Goal: Task Accomplishment & Management: Use online tool/utility

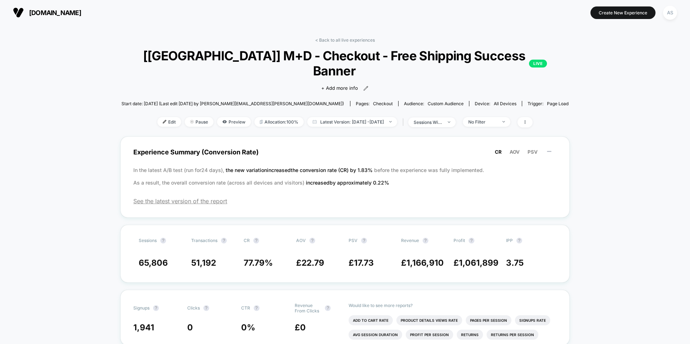
click at [81, 10] on span "[DOMAIN_NAME]" at bounding box center [55, 13] width 52 height 8
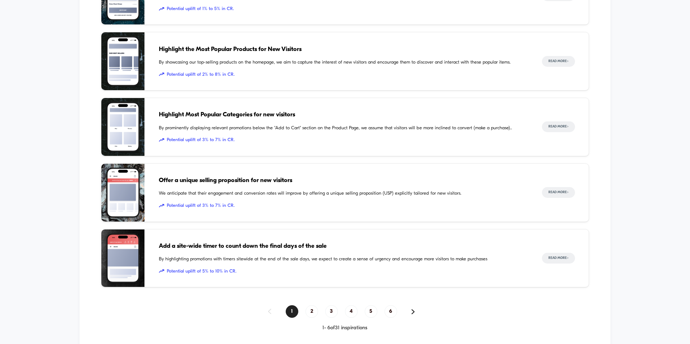
scroll to position [712, 0]
click at [310, 310] on span "2" at bounding box center [312, 312] width 13 height 13
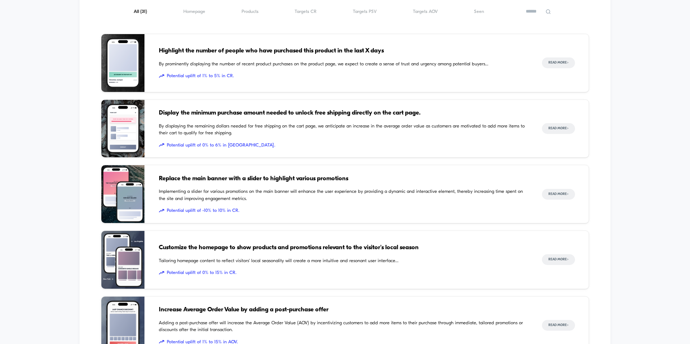
scroll to position [579, 0]
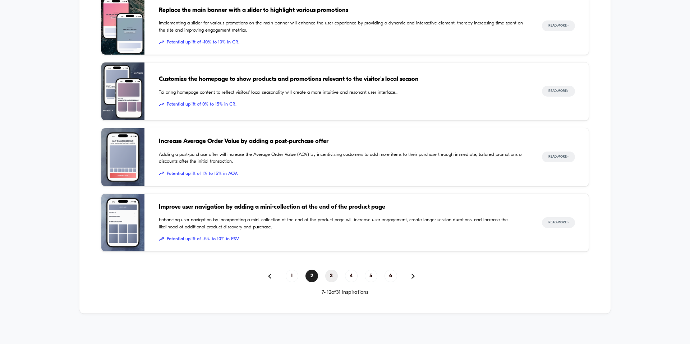
click at [331, 272] on span "3" at bounding box center [331, 276] width 13 height 13
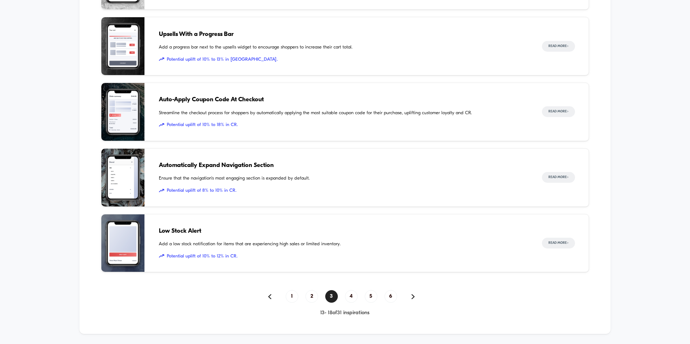
scroll to position [748, 0]
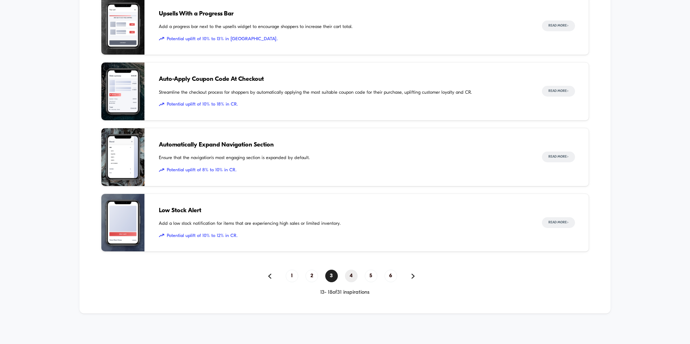
click at [351, 273] on span "4" at bounding box center [351, 276] width 13 height 13
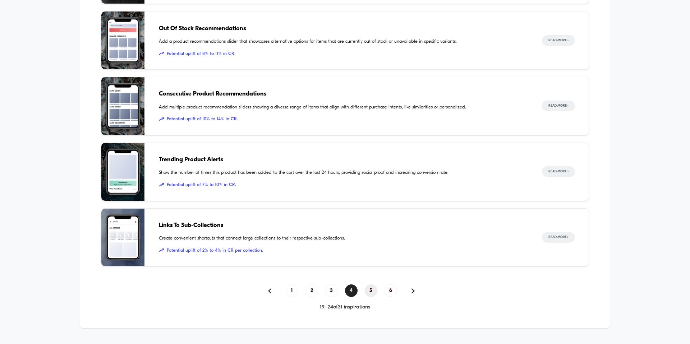
scroll to position [727, 0]
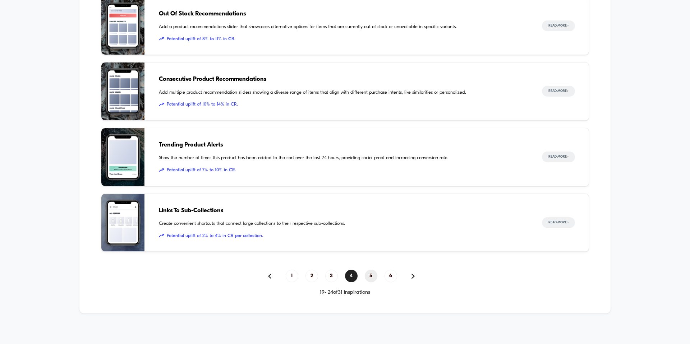
click at [369, 273] on span "5" at bounding box center [371, 276] width 13 height 13
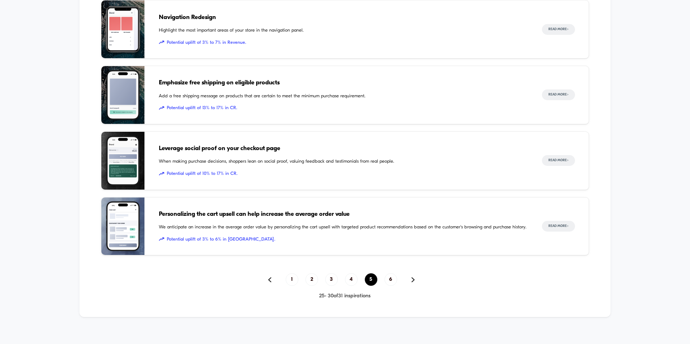
scroll to position [748, 0]
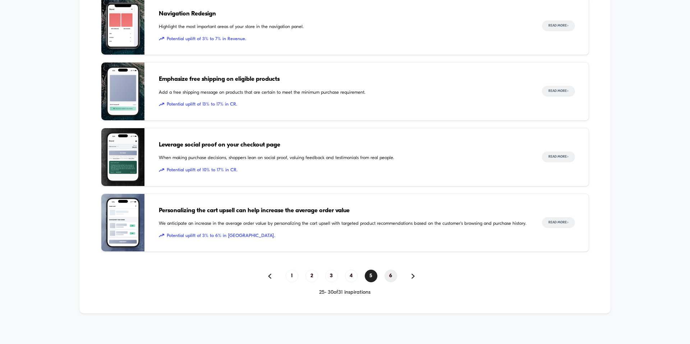
click at [389, 276] on span "6" at bounding box center [391, 276] width 13 height 13
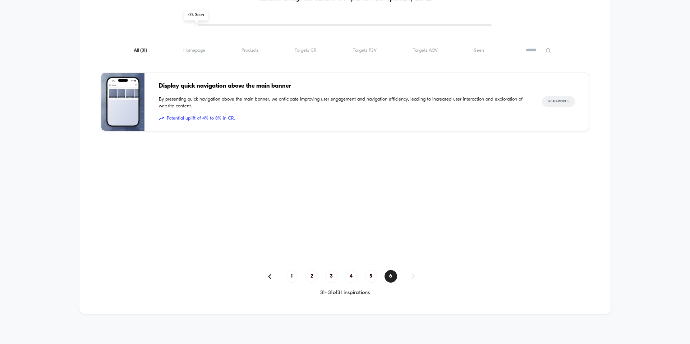
click at [365, 272] on div "1 2 3 4 5 6" at bounding box center [345, 276] width 488 height 13
click at [372, 273] on span "5" at bounding box center [371, 276] width 13 height 13
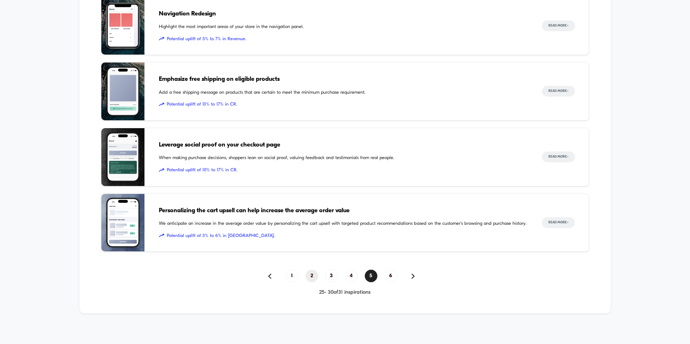
click at [307, 276] on span "2" at bounding box center [312, 276] width 13 height 13
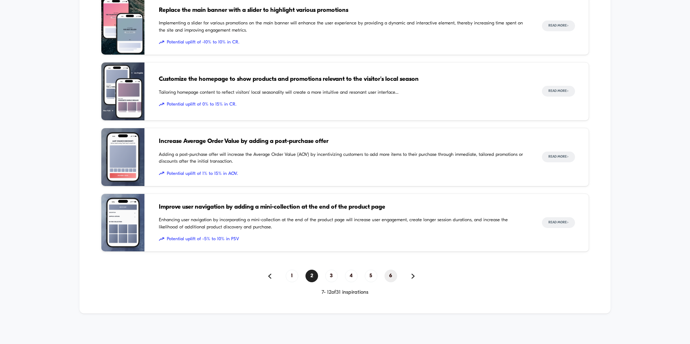
click at [392, 276] on span "6" at bounding box center [391, 276] width 13 height 13
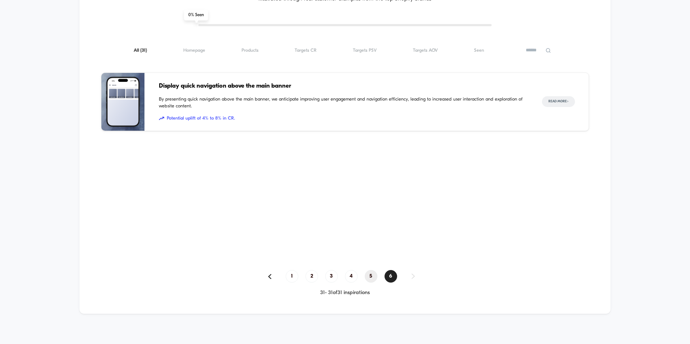
click at [372, 274] on span "5" at bounding box center [371, 276] width 13 height 13
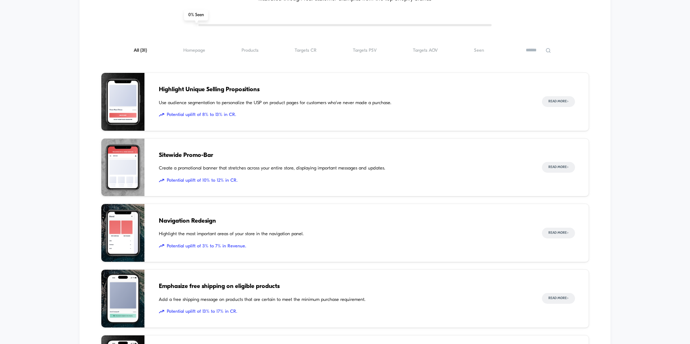
scroll to position [748, 0]
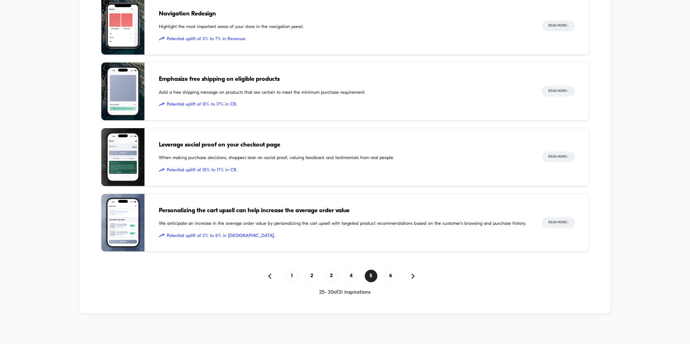
click at [362, 155] on span "When making purchase decisions, shoppers lean on social proof, valuing feedback…" at bounding box center [343, 158] width 369 height 7
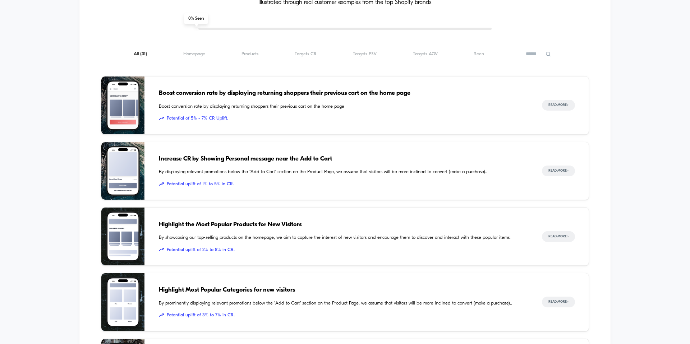
scroll to position [426, 0]
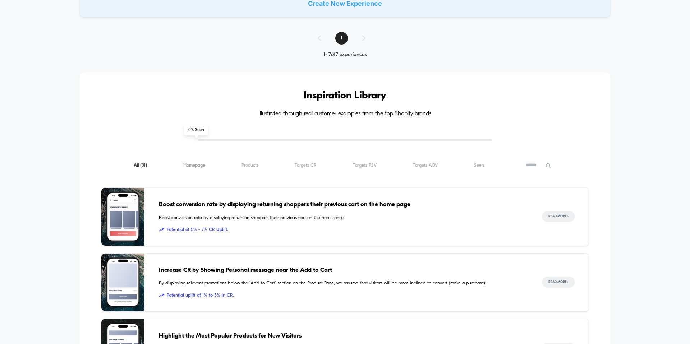
click at [194, 165] on span "Homepage ( 31 )" at bounding box center [194, 165] width 22 height 5
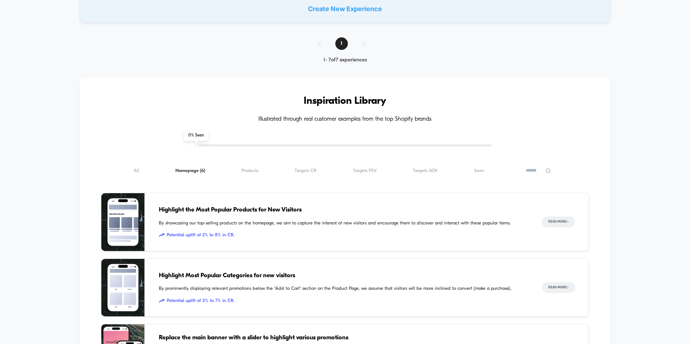
scroll to position [315, 0]
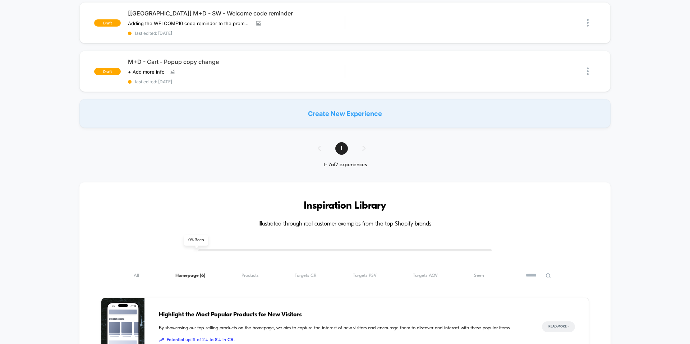
click at [261, 275] on div "All ( 6 ) Homepage ( 6 ) Products ( 6 ) Targets CR ( 6 ) Targets PSV ( 6 ) Targ…" at bounding box center [345, 275] width 488 height 9
click at [254, 273] on span "Products ( 6 )" at bounding box center [250, 275] width 17 height 5
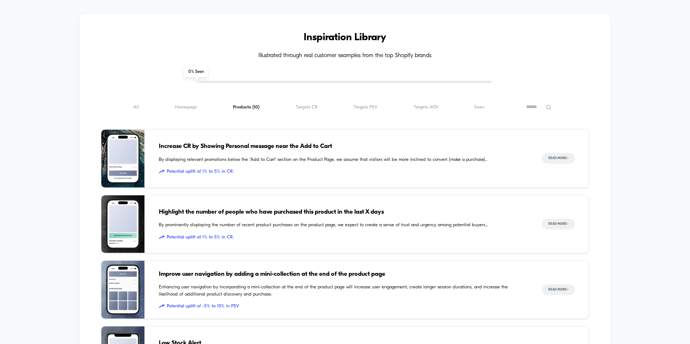
scroll to position [319, 0]
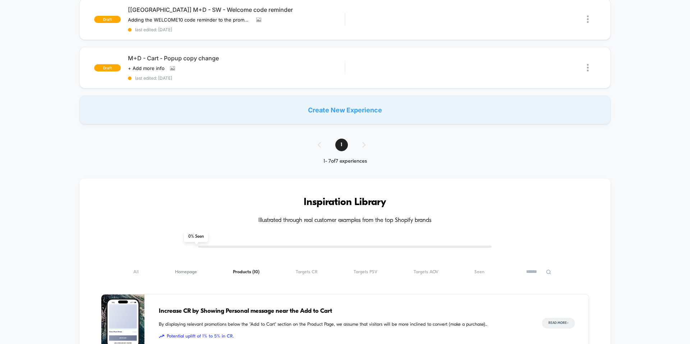
click at [179, 271] on span "Homepage ( 10 )" at bounding box center [186, 272] width 22 height 5
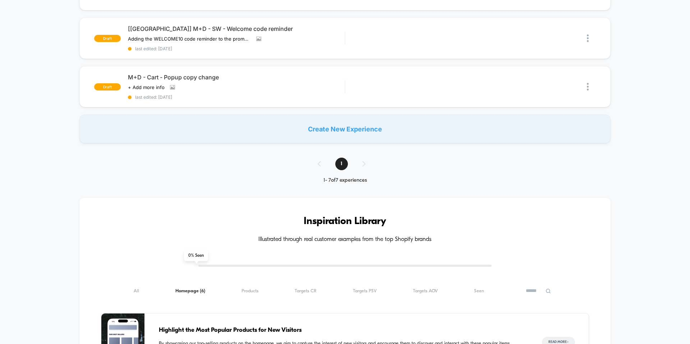
scroll to position [327, 0]
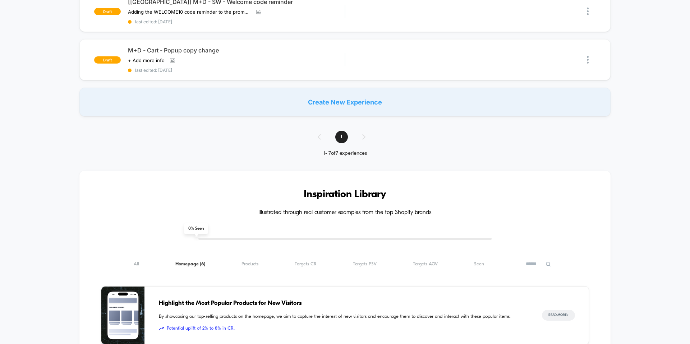
click at [319, 264] on div "All ( 6 ) Homepage ( 6 ) Products ( 6 ) Targets CR ( 6 ) Targets PSV ( 6 ) Targ…" at bounding box center [345, 264] width 488 height 9
click at [305, 262] on span "Targets CR ( 6 )" at bounding box center [306, 264] width 22 height 5
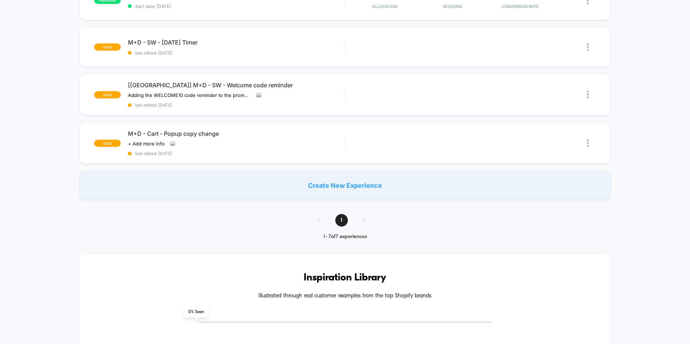
scroll to position [0, 0]
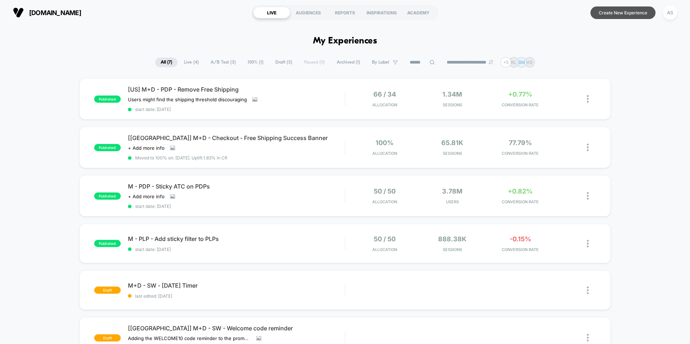
click at [613, 9] on button "Create New Experience" at bounding box center [623, 12] width 65 height 13
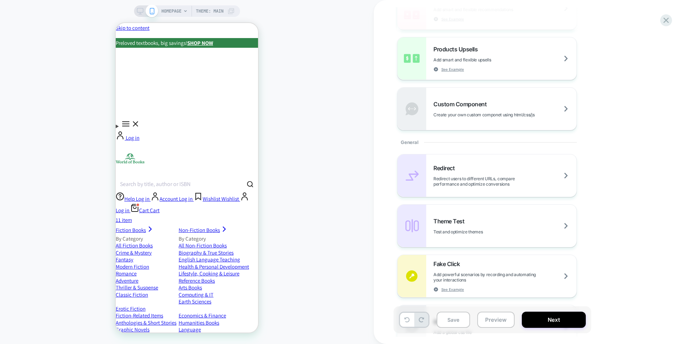
scroll to position [39, 0]
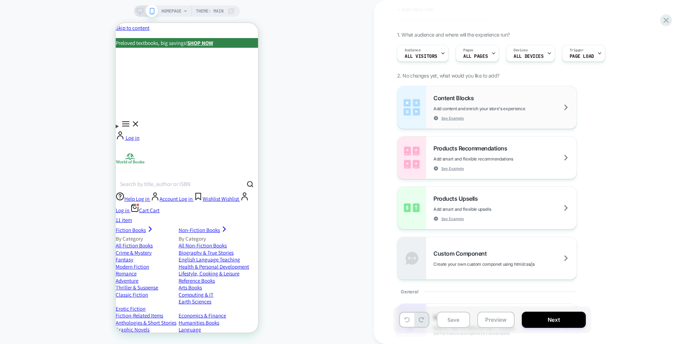
click at [510, 103] on div "Content Blocks Add content and enrich your store's experience See Example" at bounding box center [505, 108] width 143 height 26
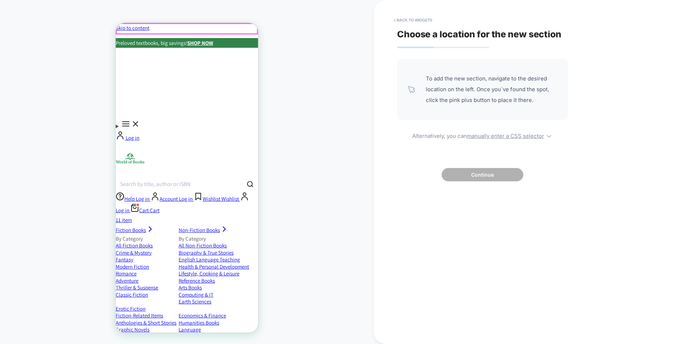
click at [241, 29] on div at bounding box center [187, 29] width 141 height 10
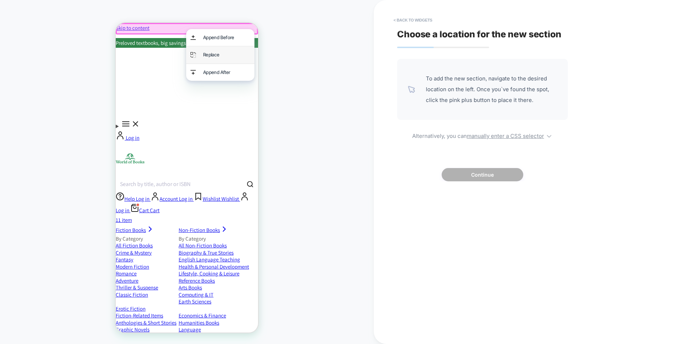
click at [223, 53] on div "Replace" at bounding box center [226, 55] width 47 height 8
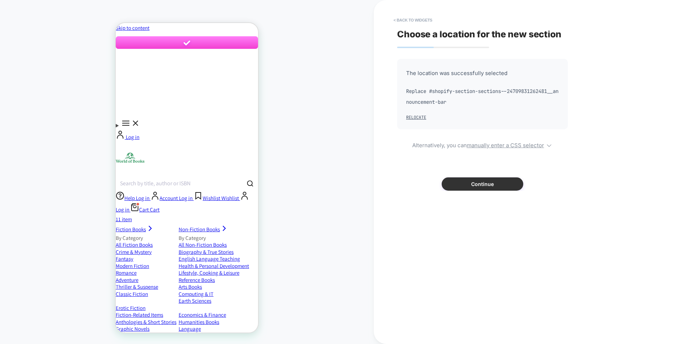
click at [476, 182] on button "Continue" at bounding box center [483, 184] width 82 height 13
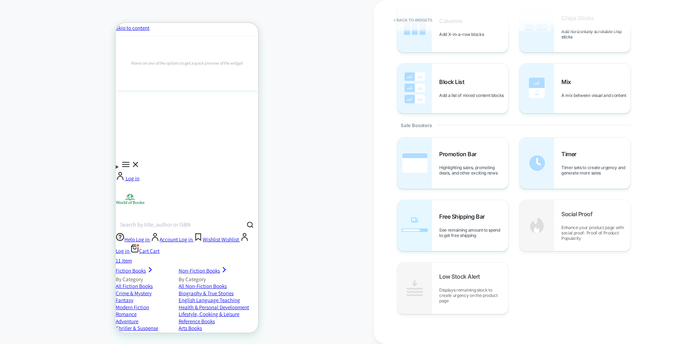
scroll to position [260, 0]
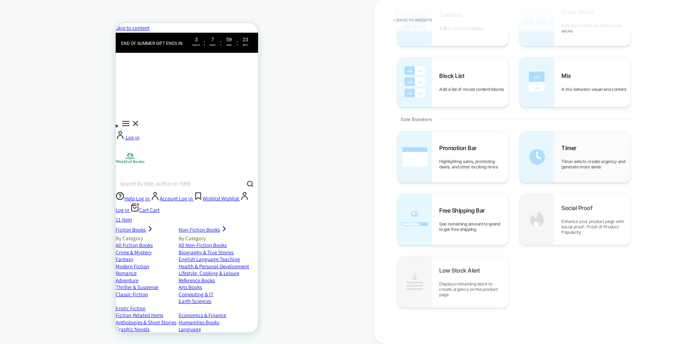
click at [558, 156] on div "Timer Timer sets to create urgency and generate more sales" at bounding box center [575, 157] width 111 height 51
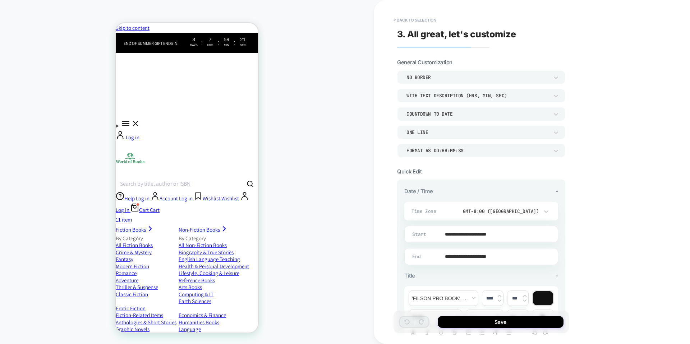
click at [543, 295] on div at bounding box center [543, 299] width 20 height 14
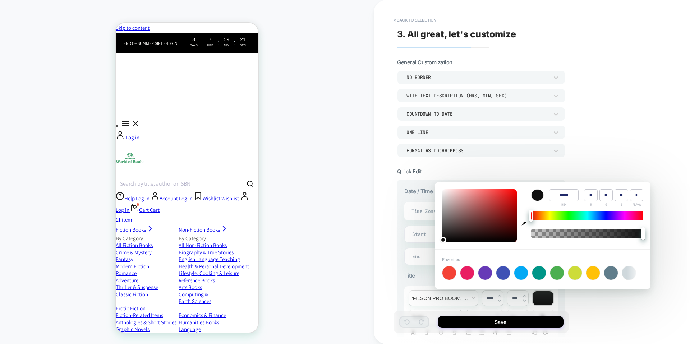
type input "****"
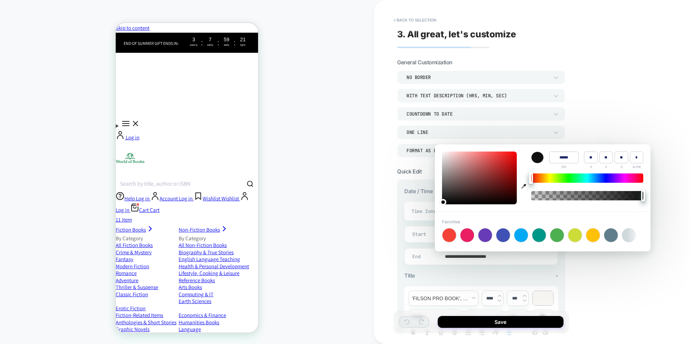
scroll to position [160, 0]
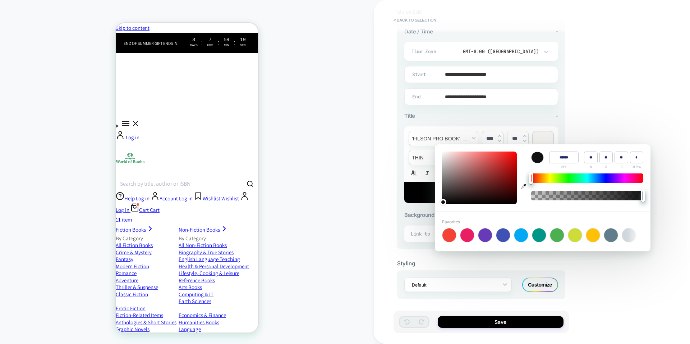
click at [526, 189] on button "button" at bounding box center [524, 178] width 11 height 53
type input "******"
type input "**"
type input "***"
type input "**"
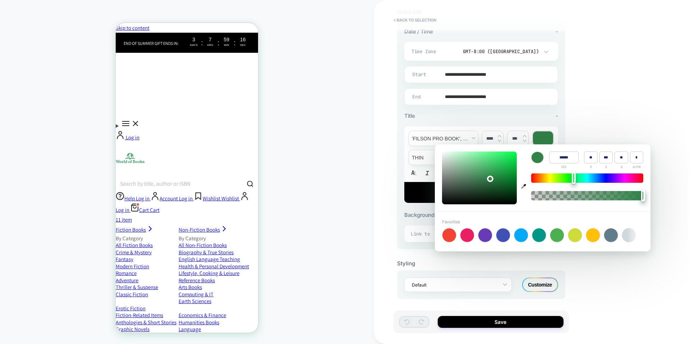
click at [0, 0] on div "**********" at bounding box center [0, 0] width 0 height 0
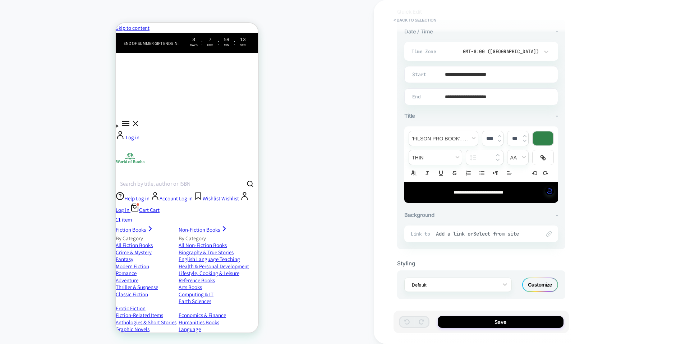
click at [477, 195] on div "**********" at bounding box center [482, 192] width 154 height 21
click at [548, 191] on img "button" at bounding box center [550, 191] width 5 height 6
click at [521, 157] on span "transform" at bounding box center [518, 157] width 21 height 15
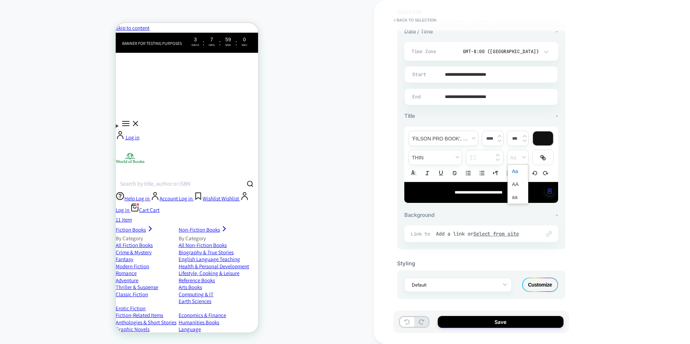
click at [518, 170] on span "transform" at bounding box center [518, 171] width 12 height 13
click at [464, 133] on span "font" at bounding box center [443, 138] width 69 height 15
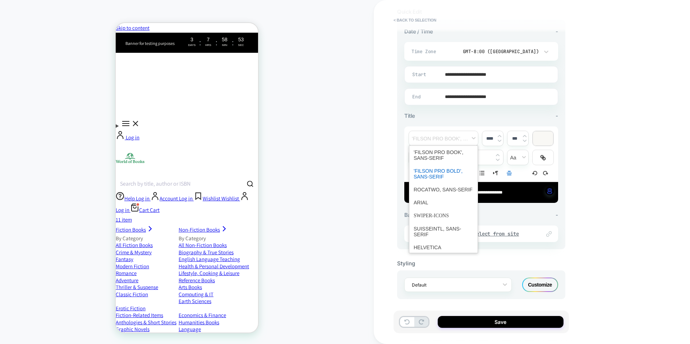
click at [455, 172] on span "font" at bounding box center [444, 174] width 60 height 19
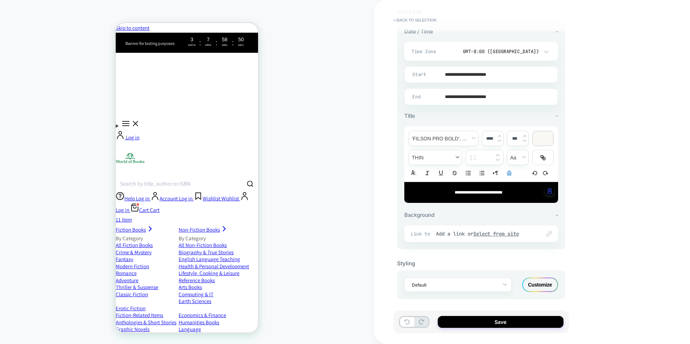
click at [456, 154] on span "fontWeight" at bounding box center [435, 157] width 53 height 15
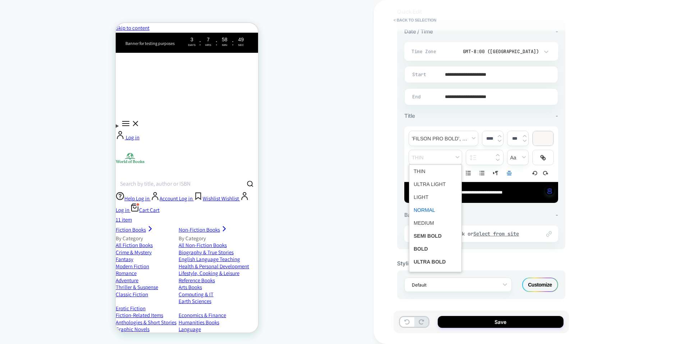
click at [429, 210] on span "fontWeight" at bounding box center [436, 210] width 44 height 13
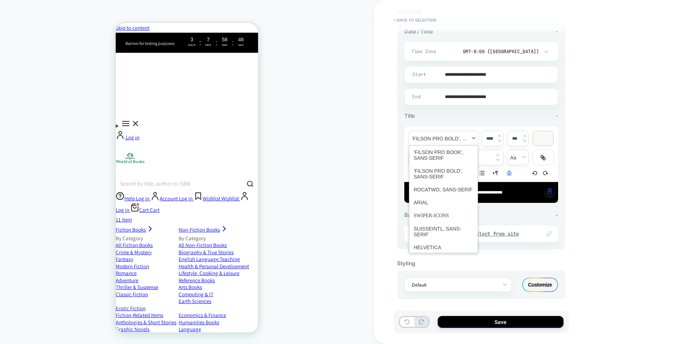
click at [472, 137] on span "font" at bounding box center [443, 138] width 69 height 15
click at [455, 152] on span "font" at bounding box center [444, 155] width 60 height 19
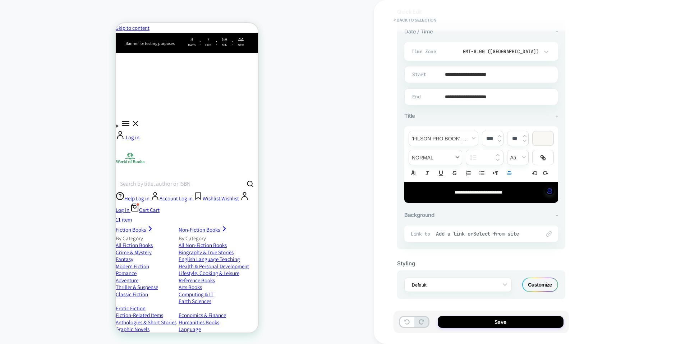
click at [454, 155] on span "fontWeight" at bounding box center [435, 157] width 53 height 15
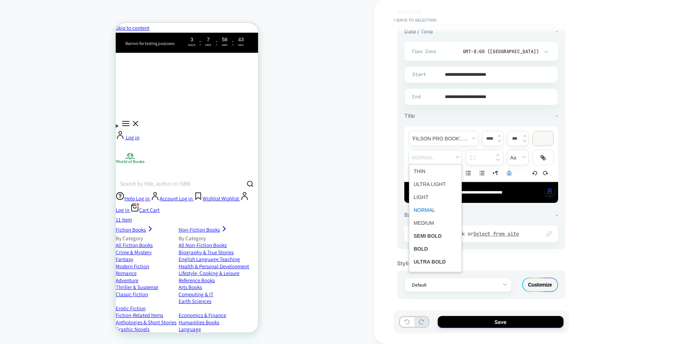
click at [427, 211] on span "fontWeight" at bounding box center [436, 210] width 44 height 13
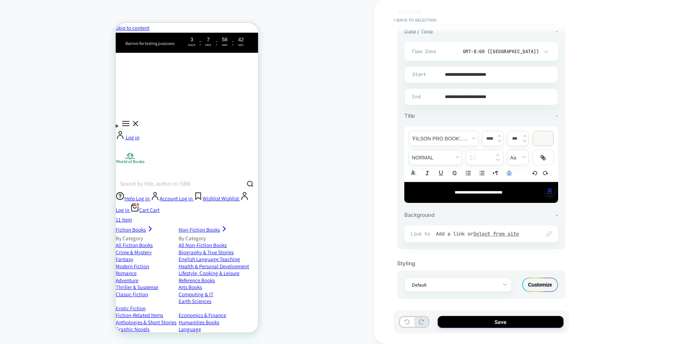
click at [498, 133] on div "****" at bounding box center [493, 138] width 21 height 15
click at [499, 135] on img at bounding box center [500, 136] width 4 height 3
type input "****"
click at [545, 139] on div at bounding box center [543, 139] width 20 height 14
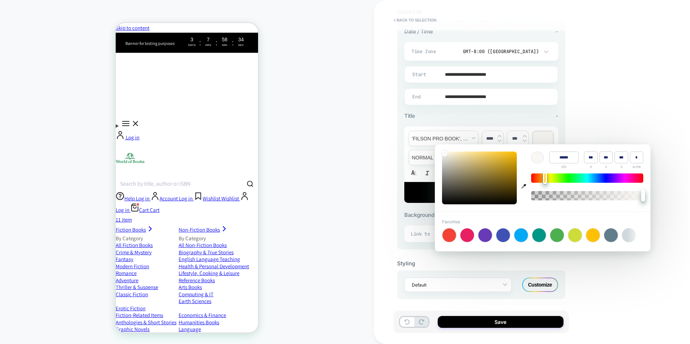
click at [524, 186] on icon "button" at bounding box center [524, 186] width 5 height 5
type input "******"
type input "**"
type input "***"
type input "**"
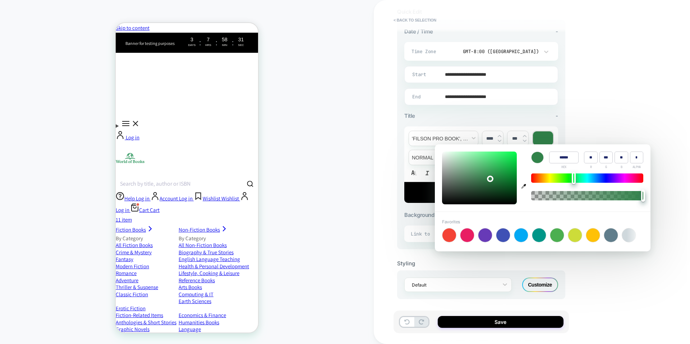
click at [488, 117] on div "Title -" at bounding box center [482, 116] width 154 height 7
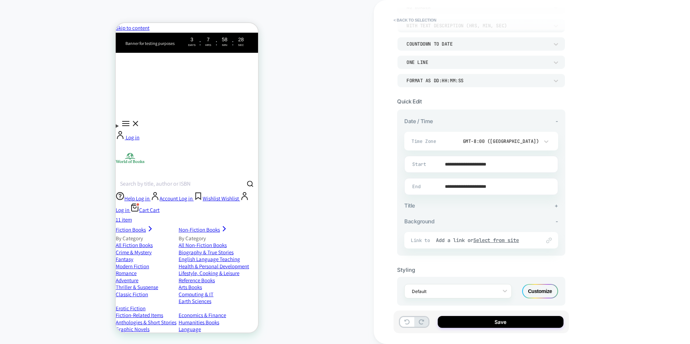
scroll to position [76, 0]
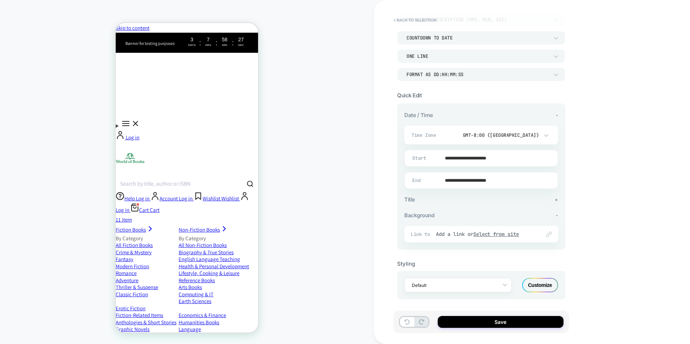
click at [540, 271] on div "Default Customize" at bounding box center [481, 285] width 168 height 29
click at [541, 279] on div "Customize" at bounding box center [541, 285] width 36 height 14
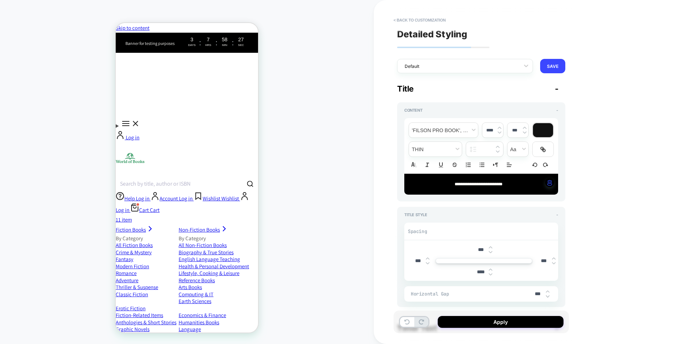
type textarea "*"
click at [538, 129] on div at bounding box center [543, 130] width 20 height 14
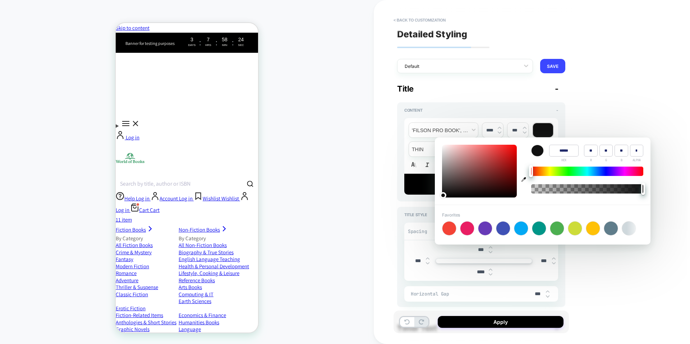
click at [526, 179] on icon "button" at bounding box center [524, 179] width 5 height 5
type input "******"
type input "**"
type input "***"
type input "**"
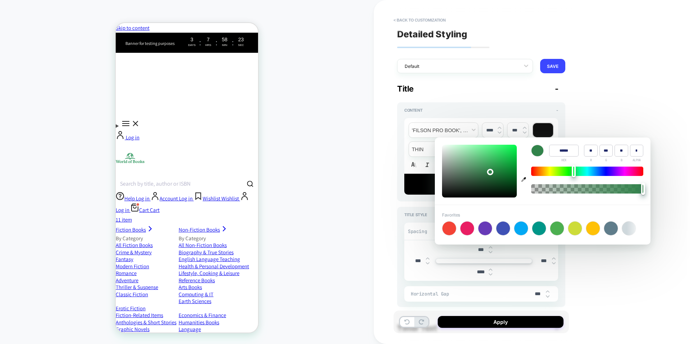
type input "****"
click at [520, 105] on div "**********" at bounding box center [481, 151] width 168 height 99
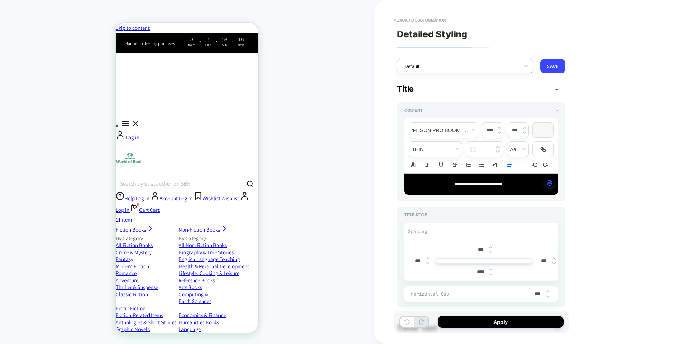
click at [504, 68] on div at bounding box center [460, 66] width 111 height 7
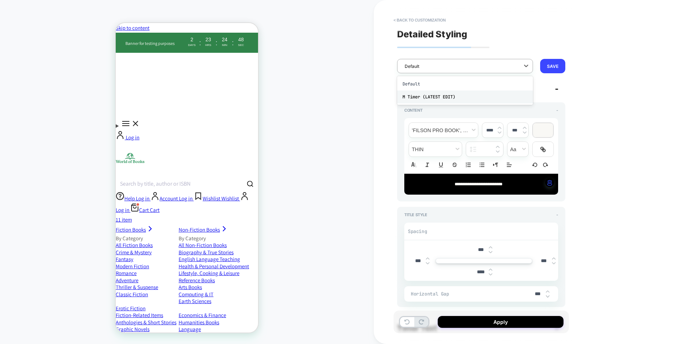
click at [493, 96] on div "M Timer (LATEST EDIT)" at bounding box center [465, 97] width 136 height 13
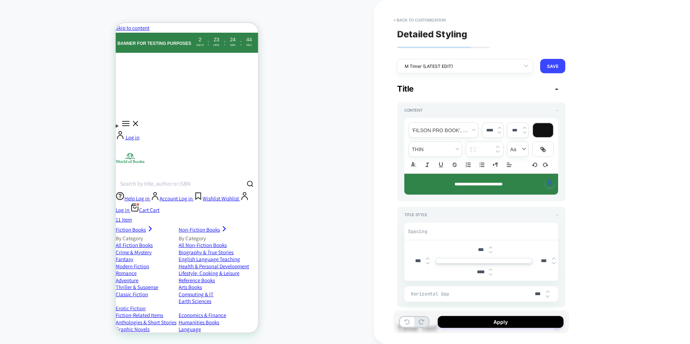
click at [524, 146] on span "transform" at bounding box center [518, 149] width 21 height 15
click at [522, 162] on span "transform" at bounding box center [518, 163] width 12 height 13
type textarea "*"
type input "****"
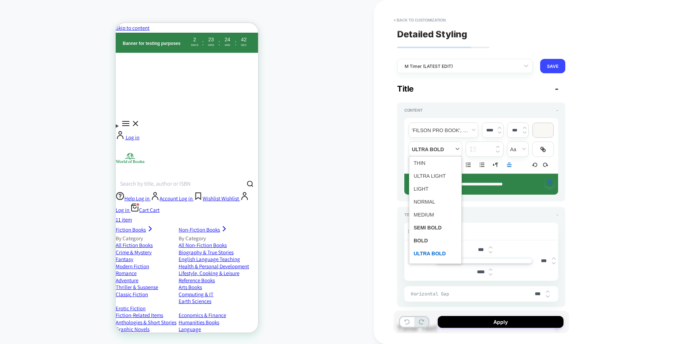
click at [447, 151] on span "fontWeight" at bounding box center [435, 149] width 53 height 15
click at [447, 149] on span "fontWeight" at bounding box center [435, 149] width 53 height 15
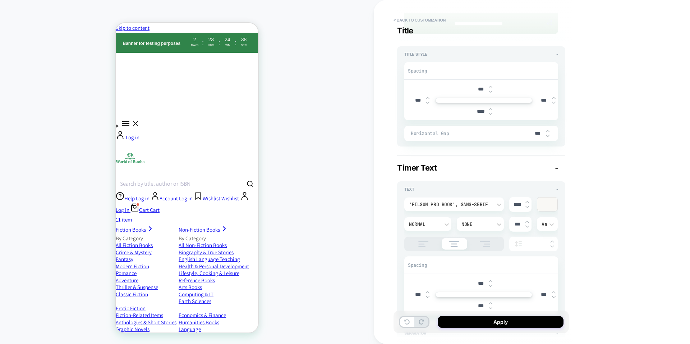
scroll to position [189, 0]
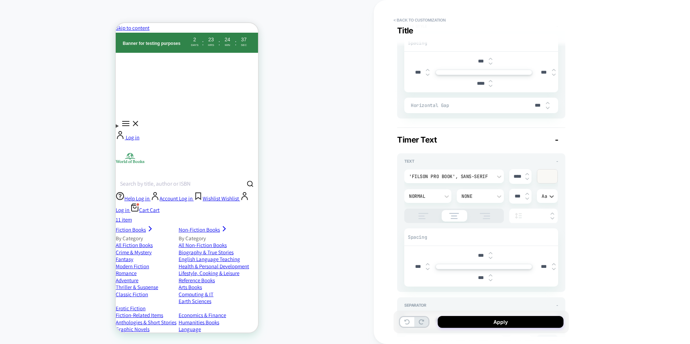
click at [548, 195] on div "Aa" at bounding box center [548, 196] width 12 height 6
click at [548, 215] on div "Aa" at bounding box center [547, 214] width 15 height 15
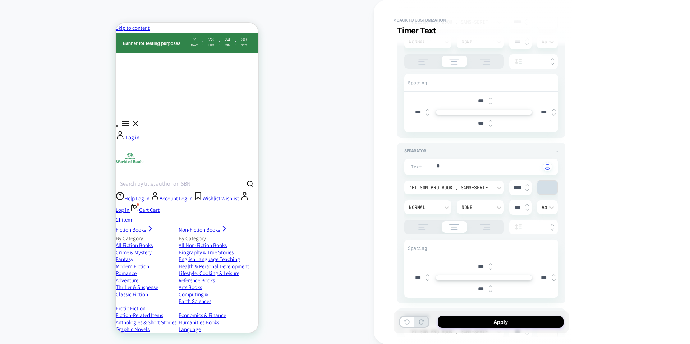
scroll to position [345, 0]
click at [550, 207] on icon at bounding box center [551, 206] width 7 height 7
click at [546, 221] on div "Aa" at bounding box center [547, 223] width 15 height 15
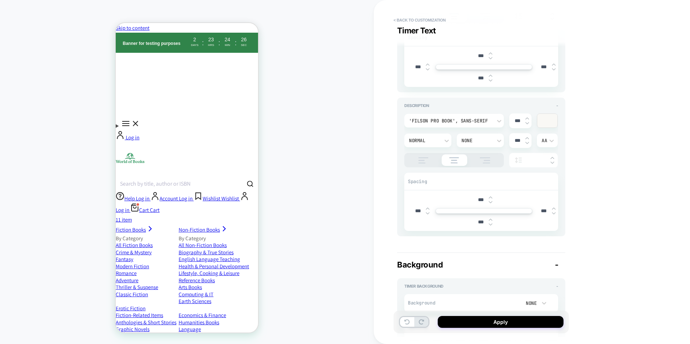
scroll to position [557, 0]
click at [547, 135] on div "AA" at bounding box center [548, 138] width 12 height 6
click at [547, 154] on div "Aa" at bounding box center [547, 155] width 15 height 15
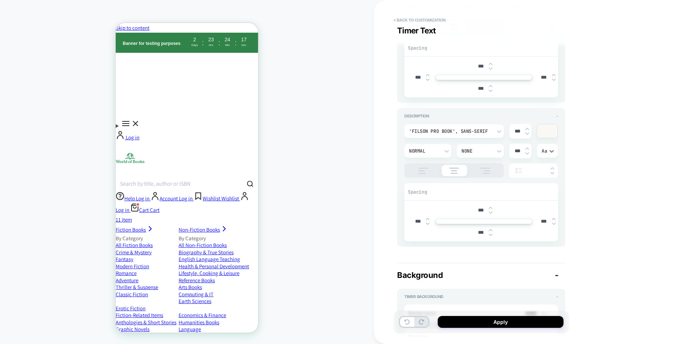
scroll to position [537, 0]
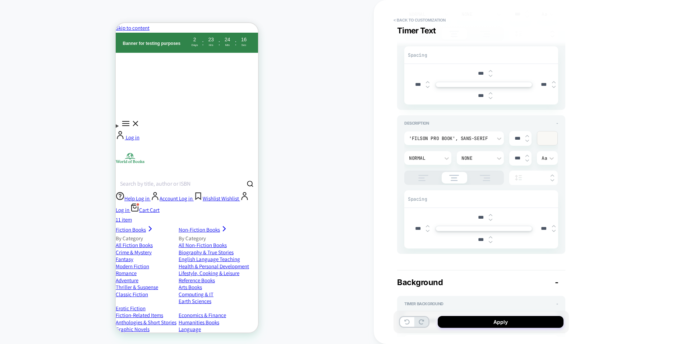
click at [526, 135] on img at bounding box center [528, 136] width 4 height 3
type textarea "*"
type input "***"
click at [526, 135] on img at bounding box center [528, 136] width 4 height 3
type textarea "*"
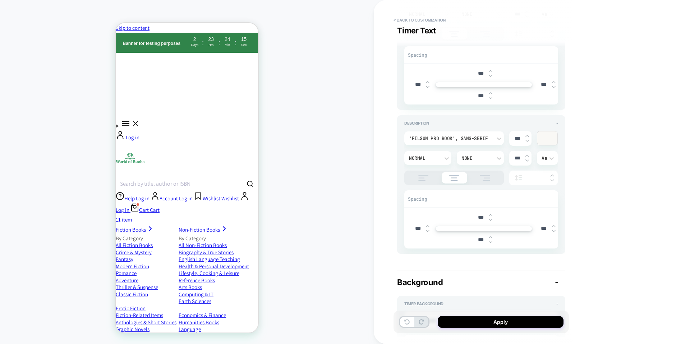
type input "****"
click at [526, 135] on img at bounding box center [528, 136] width 4 height 3
type textarea "*"
type input "****"
click at [526, 135] on img at bounding box center [528, 136] width 4 height 3
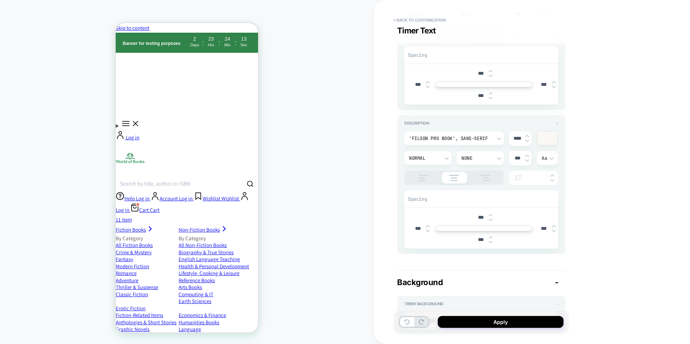
type textarea "*"
type input "****"
click at [0, 0] on div "**********" at bounding box center [0, 0] width 0 height 0
click at [423, 17] on button "< Back to customization" at bounding box center [419, 20] width 59 height 12
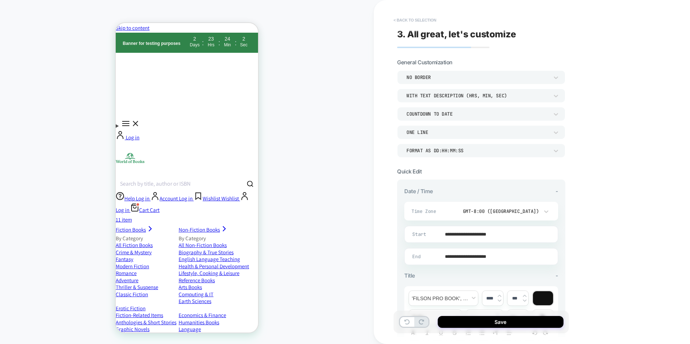
click at [416, 20] on button "< Back to selection" at bounding box center [415, 20] width 50 height 12
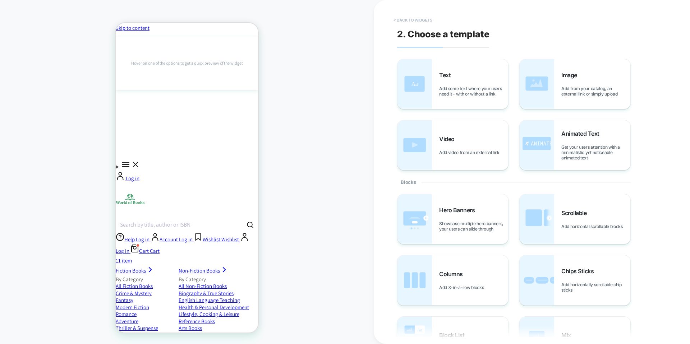
click at [403, 19] on button "< Back to widgets" at bounding box center [413, 20] width 46 height 12
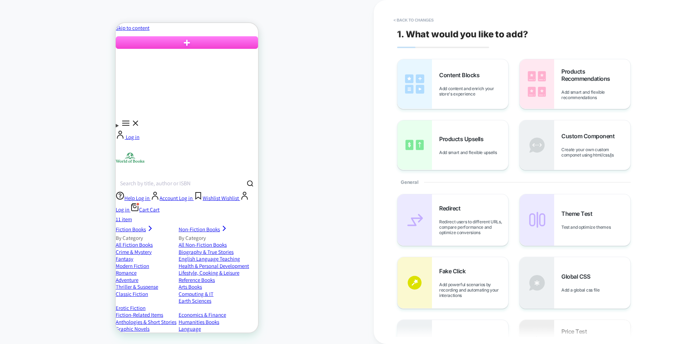
click at [399, 22] on button "< Back to changes" at bounding box center [413, 20] width 47 height 12
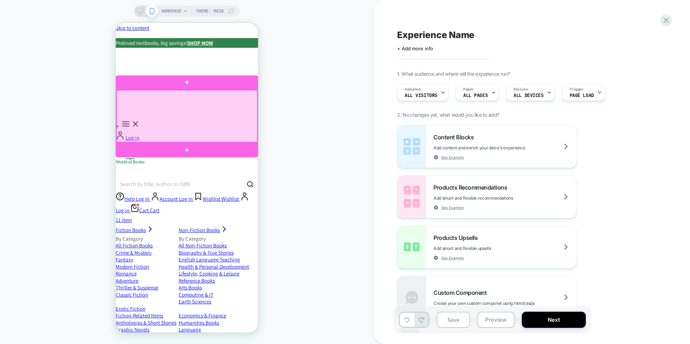
click at [239, 117] on div at bounding box center [187, 116] width 141 height 52
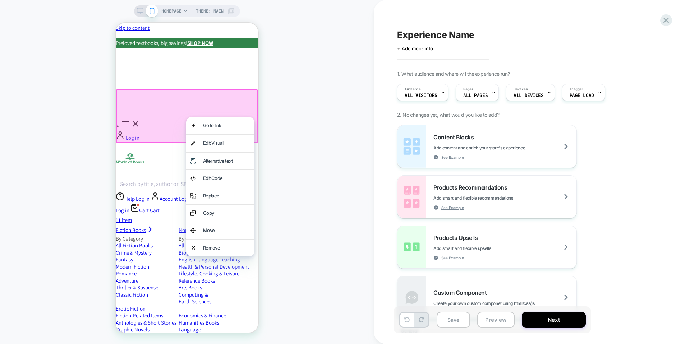
click at [228, 100] on div at bounding box center [187, 117] width 142 height 54
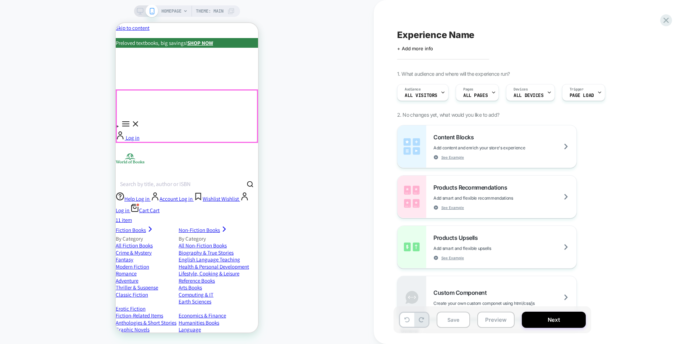
click at [228, 100] on div at bounding box center [187, 116] width 141 height 52
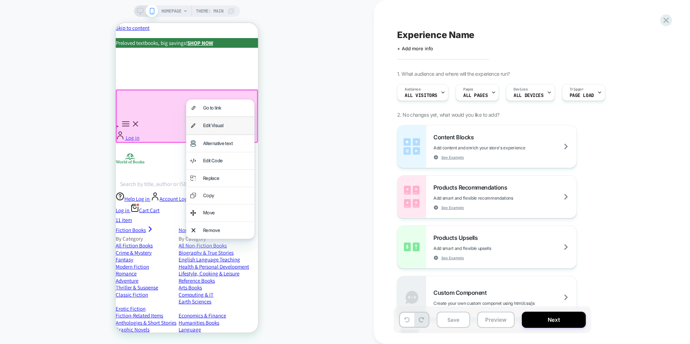
click at [221, 122] on div "Edit Visual" at bounding box center [226, 126] width 47 height 8
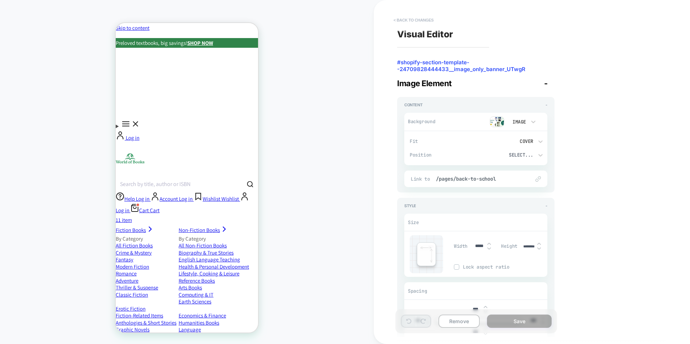
click at [410, 19] on button "< Back to changes" at bounding box center [413, 20] width 47 height 12
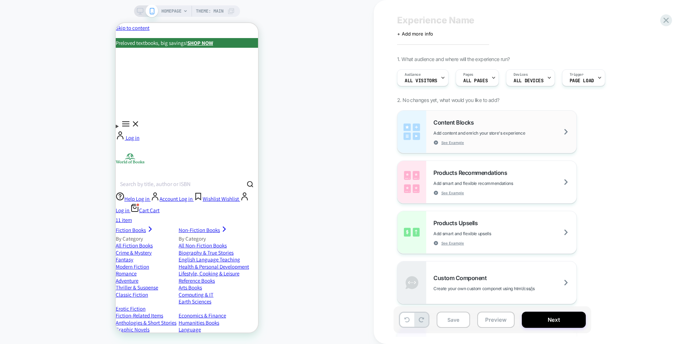
scroll to position [19, 0]
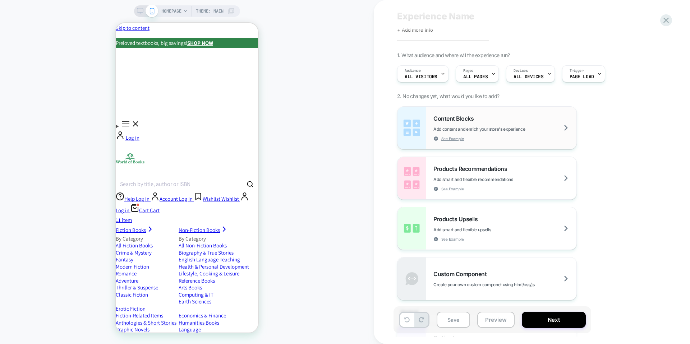
click at [453, 123] on div "Content Blocks Add content and enrich your store's experience See Example" at bounding box center [505, 128] width 143 height 26
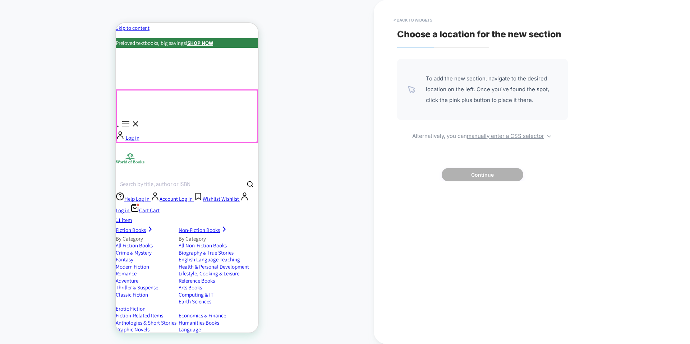
click at [205, 106] on div at bounding box center [187, 116] width 141 height 52
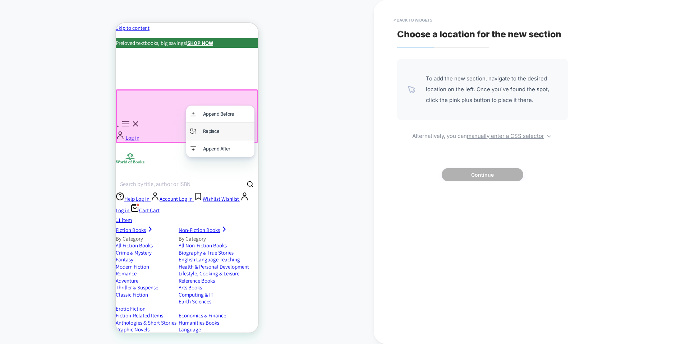
click at [227, 129] on div "Replace" at bounding box center [226, 131] width 47 height 8
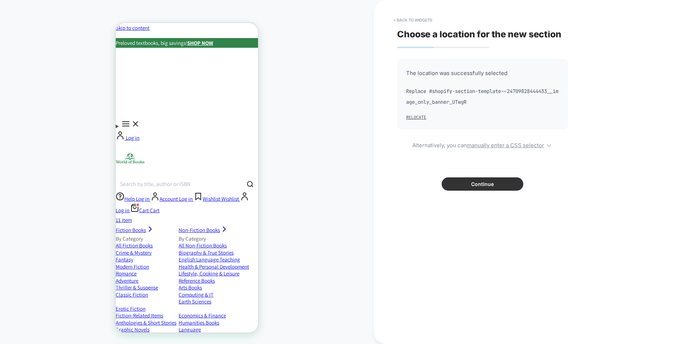
click at [476, 182] on button "Continue" at bounding box center [483, 184] width 82 height 13
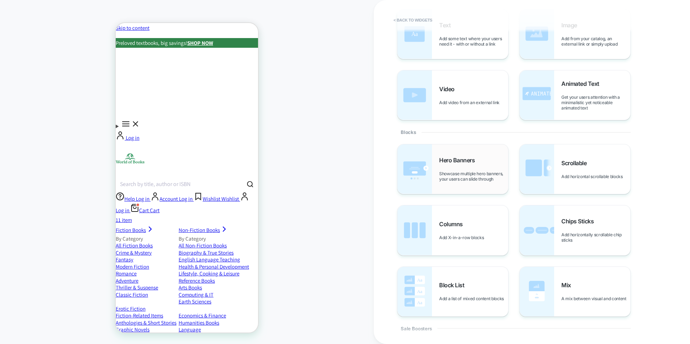
scroll to position [51, 0]
click at [457, 171] on span "Showcase multiple hero banners, your users can slide through" at bounding box center [473, 175] width 69 height 11
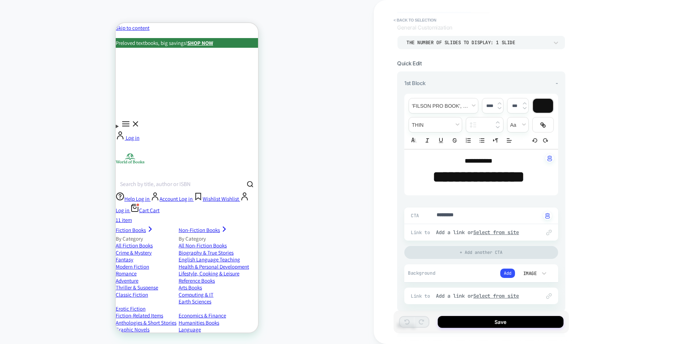
scroll to position [97, 0]
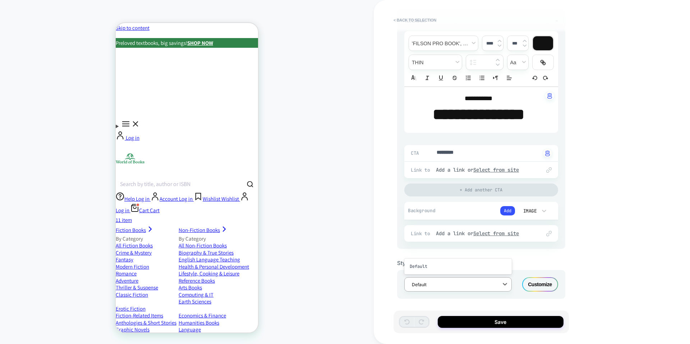
click at [458, 287] on div "Default" at bounding box center [454, 285] width 90 height 10
click at [533, 286] on div "Customize" at bounding box center [541, 285] width 36 height 14
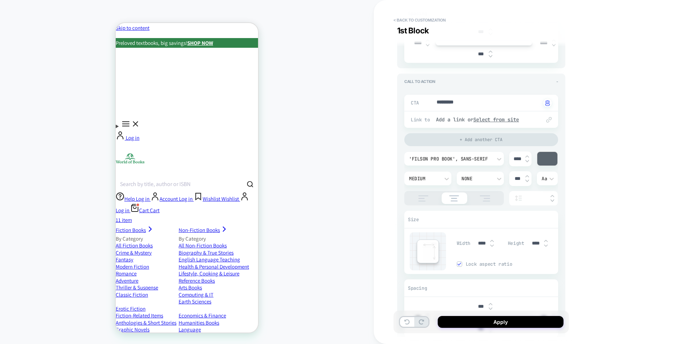
scroll to position [0, 0]
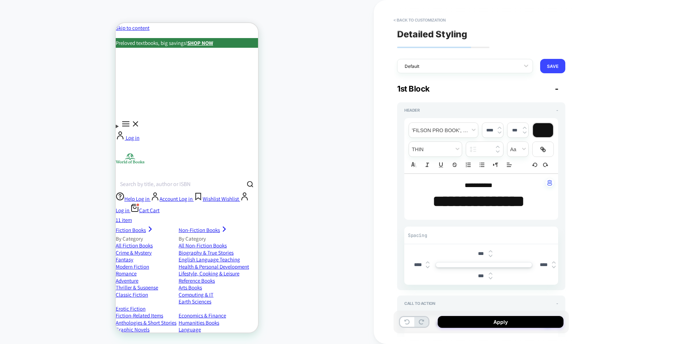
click at [514, 74] on div "**********" at bounding box center [481, 172] width 175 height 330
click at [511, 68] on div at bounding box center [460, 66] width 111 height 7
click at [492, 89] on div "Default" at bounding box center [465, 84] width 136 height 16
type textarea "*"
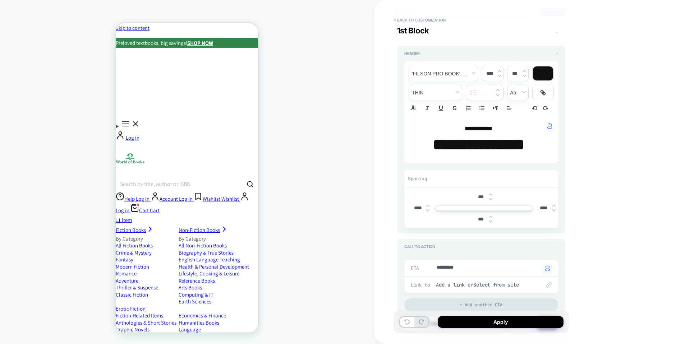
scroll to position [46, 0]
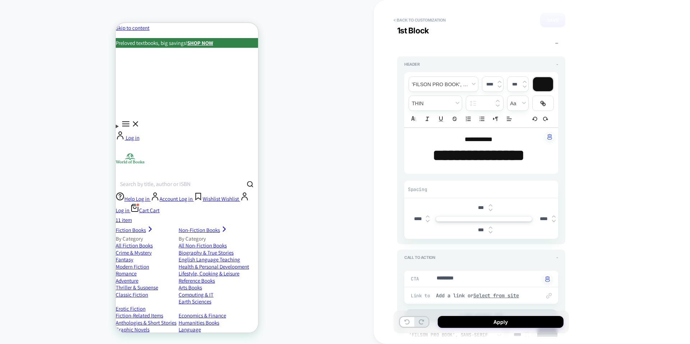
click at [507, 159] on strong "**********" at bounding box center [479, 155] width 92 height 15
type input "****"
click at [521, 155] on strong "**********" at bounding box center [479, 155] width 92 height 15
click at [490, 134] on div "**********" at bounding box center [482, 151] width 154 height 46
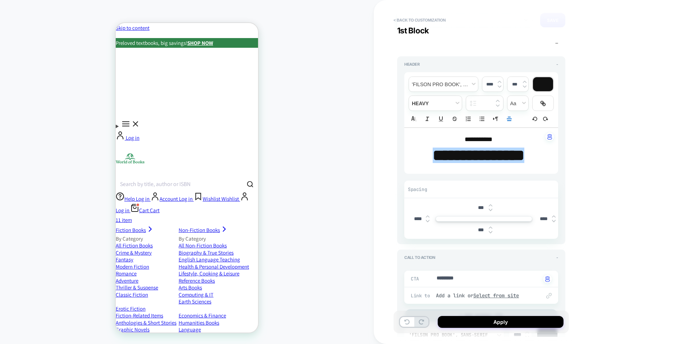
type textarea "*"
type input "****"
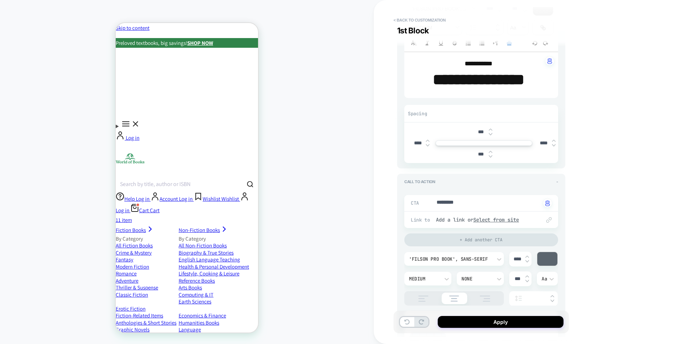
scroll to position [0, 0]
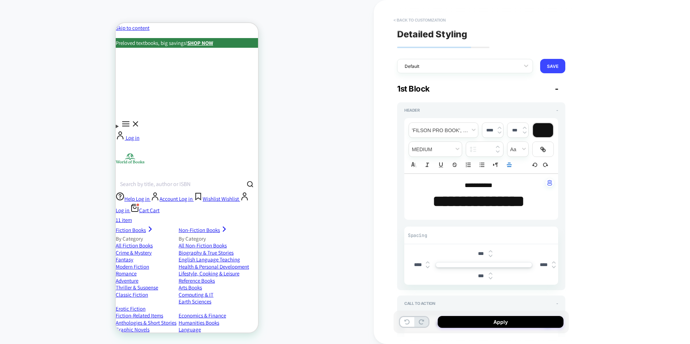
click at [419, 19] on button "< Back to customization" at bounding box center [419, 20] width 59 height 12
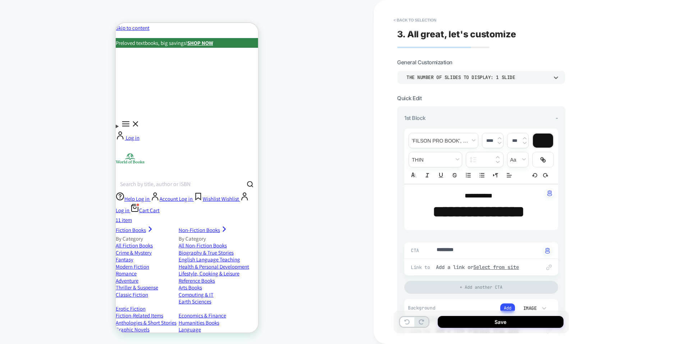
click at [530, 78] on div "THE NUMBER OF SLIDES TO DISPLAY: 1 SLIDE" at bounding box center [478, 77] width 142 height 6
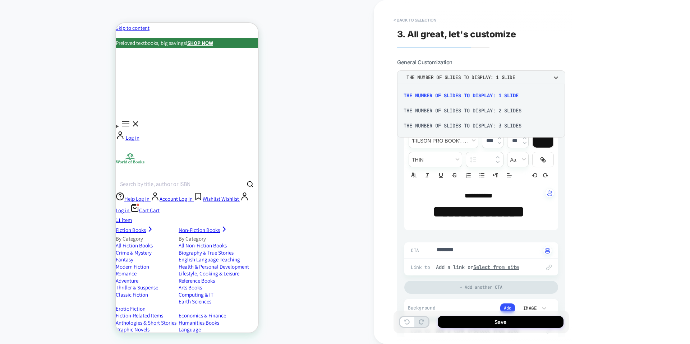
click at [498, 113] on div "THE NUMBER OF SLIDES TO DISPLAY: 2 SLIDES" at bounding box center [481, 110] width 162 height 15
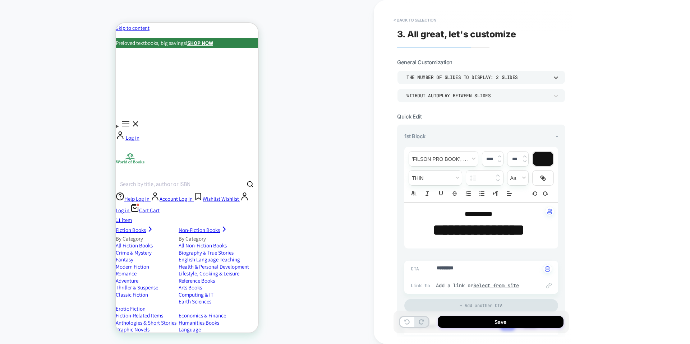
click at [526, 79] on div "THE NUMBER OF SLIDES TO DISPLAY: 2 SLIDES" at bounding box center [478, 77] width 142 height 6
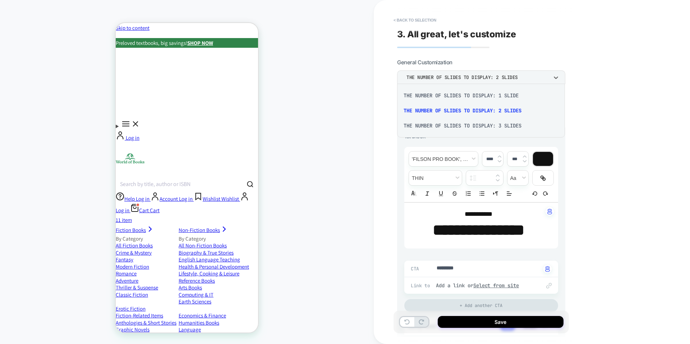
click at [495, 128] on div "THE NUMBER OF SLIDES TO DISPLAY: 3 SLIDES" at bounding box center [481, 125] width 162 height 15
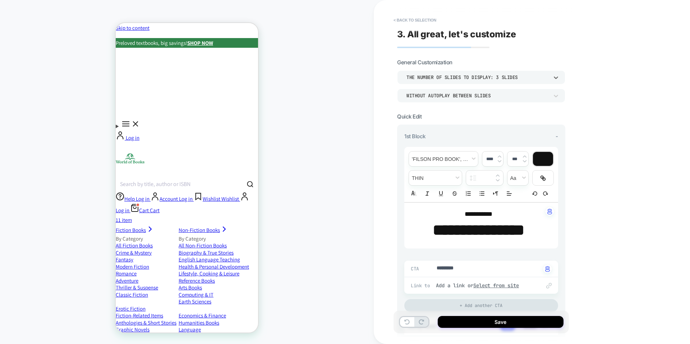
click at [467, 99] on div "WITHOUT AUTOPLAY BETWEEN SLIDES" at bounding box center [478, 96] width 150 height 8
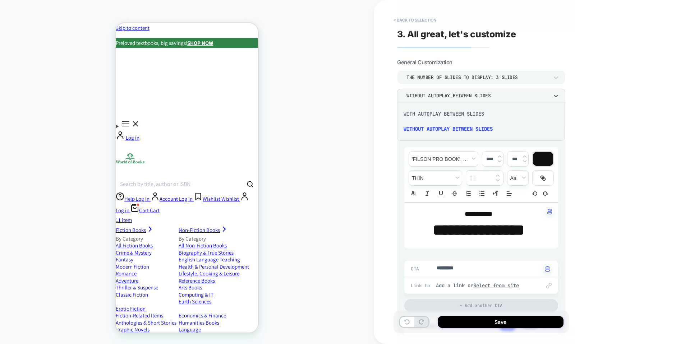
click at [458, 113] on div "WITH AUTOPLAY BETWEEN SLIDES" at bounding box center [481, 113] width 162 height 15
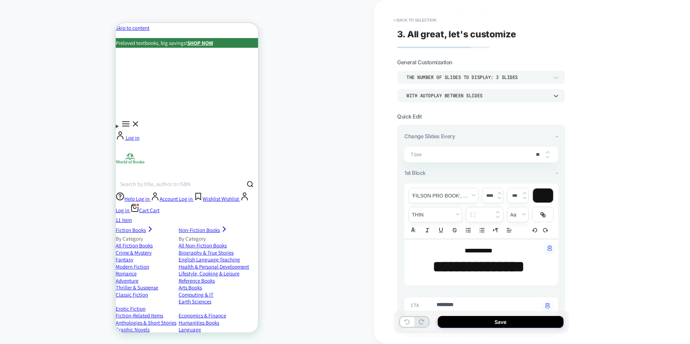
scroll to position [0, 438]
click at [548, 151] on img at bounding box center [548, 152] width 4 height 3
type textarea "*"
type input "**"
click at [548, 151] on img at bounding box center [548, 152] width 4 height 3
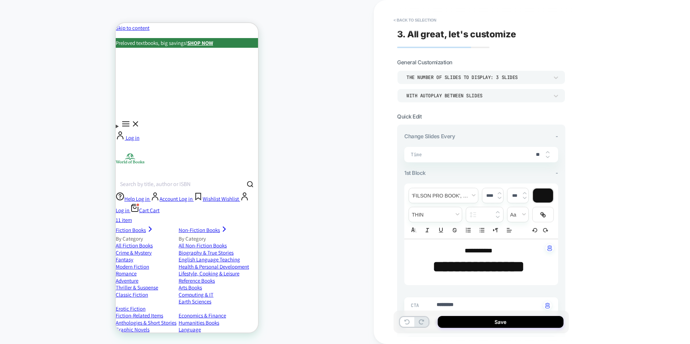
type textarea "*"
type input "**"
click at [548, 151] on img at bounding box center [548, 152] width 4 height 3
type textarea "*"
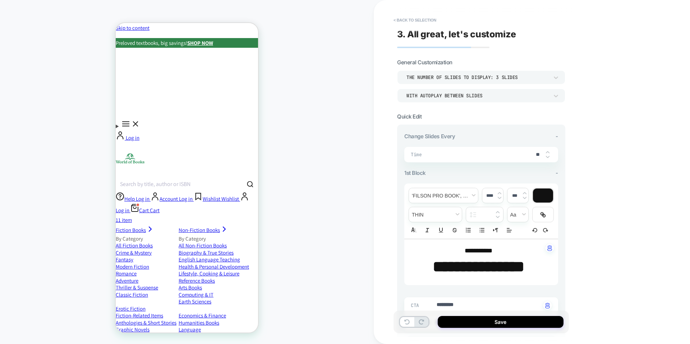
type input "**"
click at [548, 151] on img at bounding box center [548, 152] width 4 height 3
type textarea "*"
type input "***"
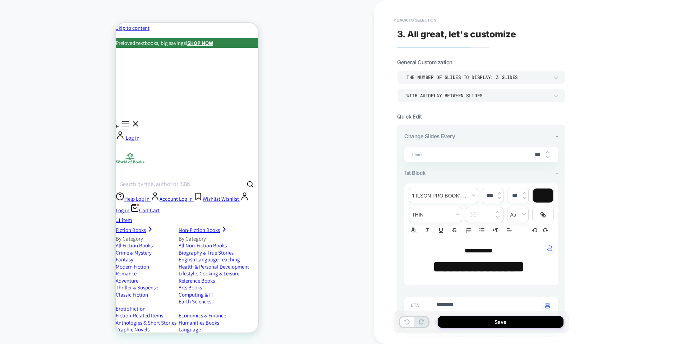
click at [548, 151] on img at bounding box center [548, 152] width 4 height 3
type textarea "*"
type input "***"
click at [548, 156] on img at bounding box center [548, 157] width 4 height 3
type textarea "*"
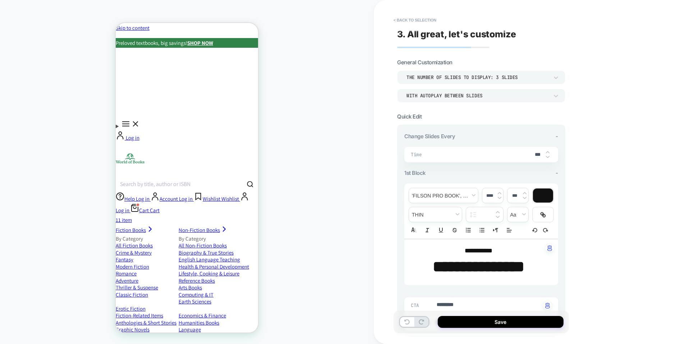
type input "***"
type textarea "*"
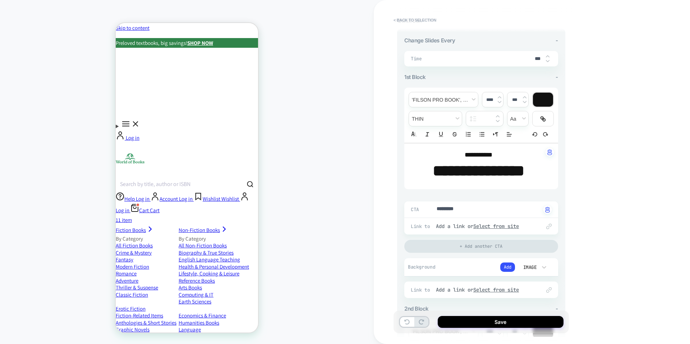
scroll to position [0, 0]
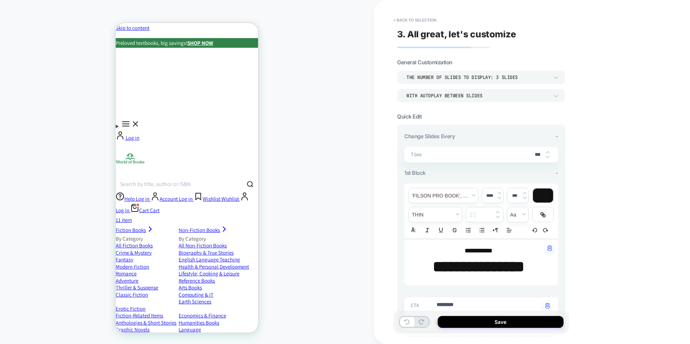
click at [502, 94] on div "WITH AUTOPLAY BETWEEN SLIDES" at bounding box center [478, 96] width 142 height 6
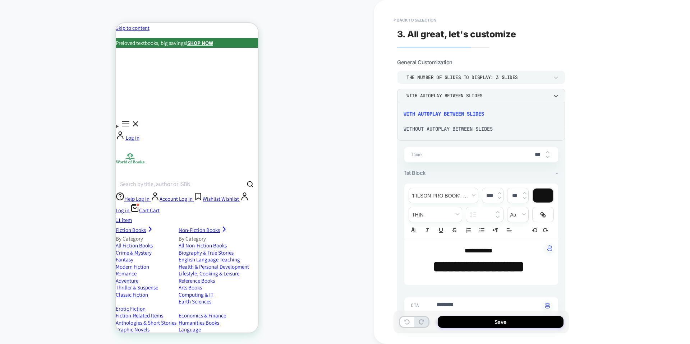
click at [426, 56] on div at bounding box center [345, 172] width 690 height 344
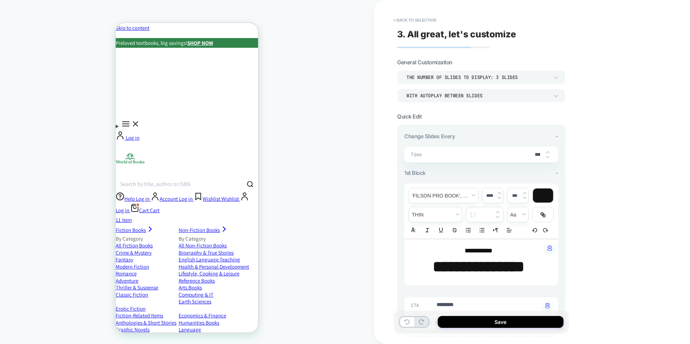
scroll to position [0, 730]
click at [409, 19] on button "< Back to selection" at bounding box center [415, 20] width 50 height 12
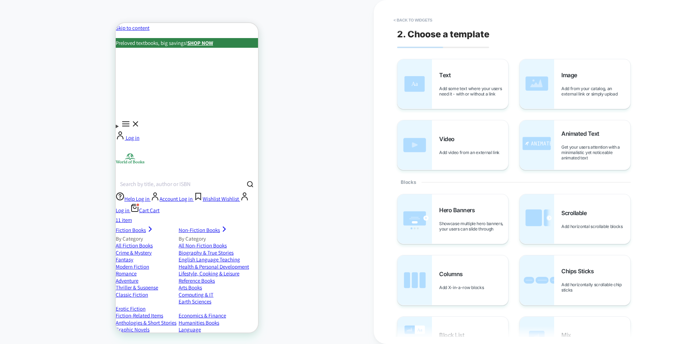
click at [409, 19] on button "< Back to widgets" at bounding box center [413, 20] width 46 height 12
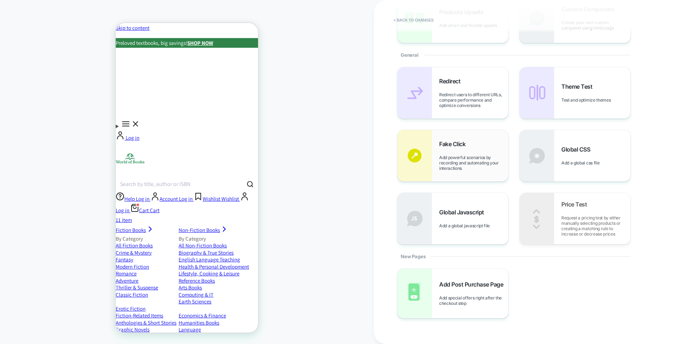
scroll to position [0, 0]
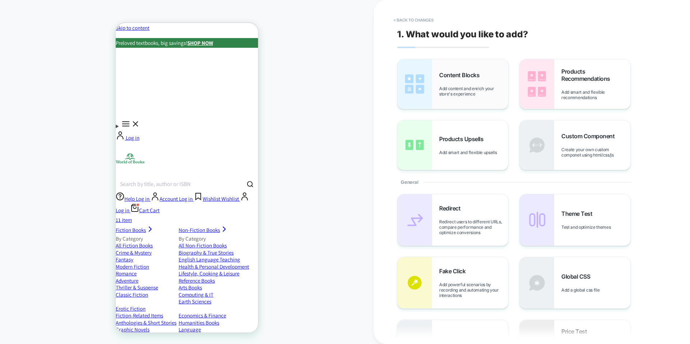
click at [456, 82] on div "Content Blocks Add content and enrich your store's experience" at bounding box center [473, 84] width 69 height 25
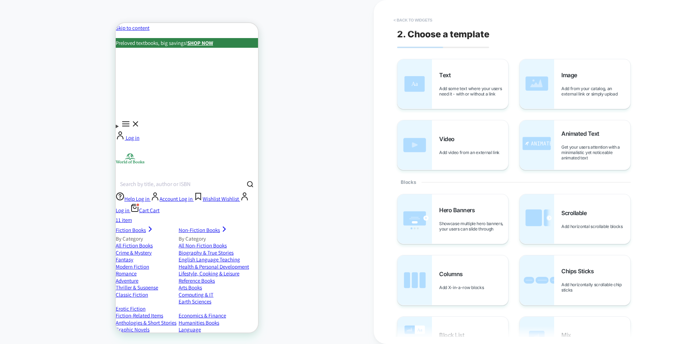
click at [424, 18] on button "< Back to widgets" at bounding box center [413, 20] width 46 height 12
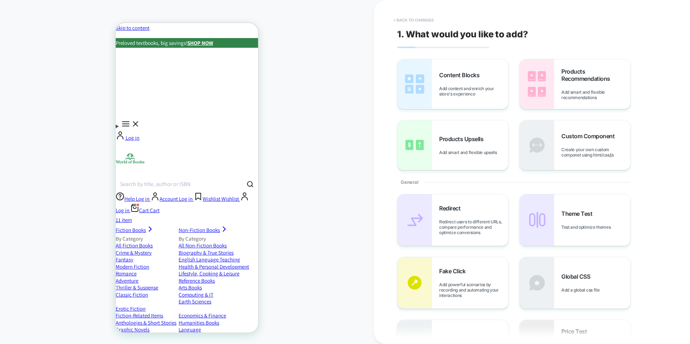
click at [428, 17] on button "< Back to changes" at bounding box center [413, 20] width 47 height 12
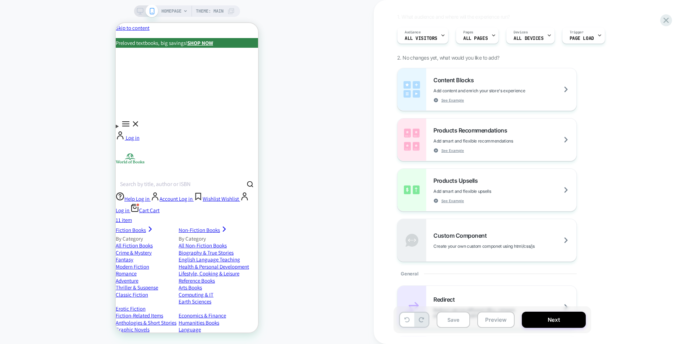
scroll to position [58, 0]
click at [504, 124] on div "Products Recommendations Add smart and flexible recommendations See Example" at bounding box center [487, 139] width 179 height 42
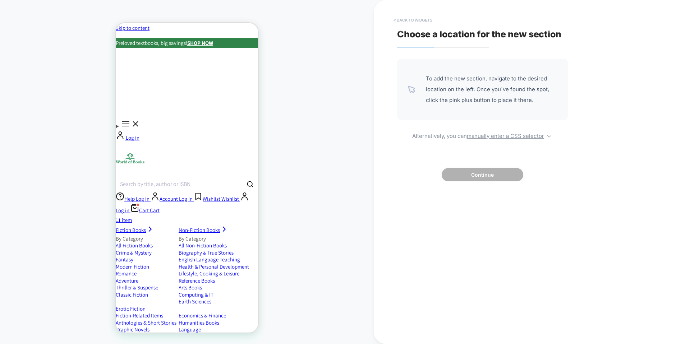
click at [424, 20] on button "< Back to widgets" at bounding box center [413, 20] width 46 height 12
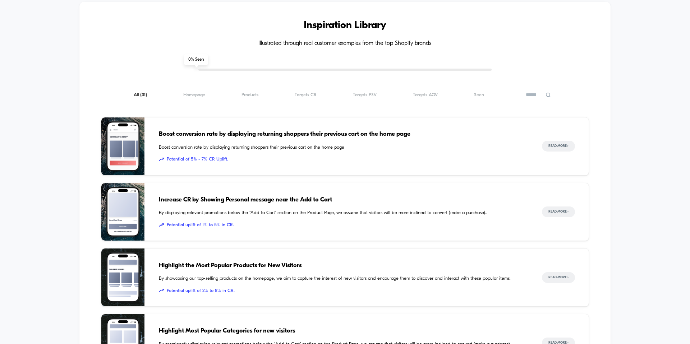
scroll to position [464, 0]
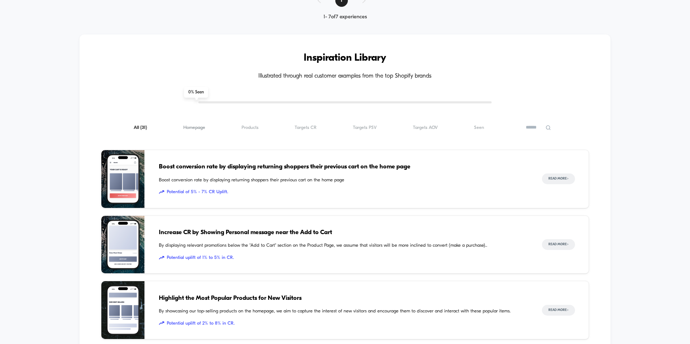
click at [196, 125] on span "Homepage ( 31 )" at bounding box center [194, 127] width 22 height 5
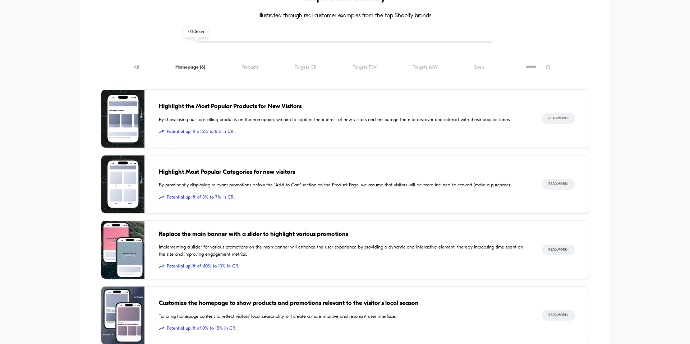
scroll to position [467, 0]
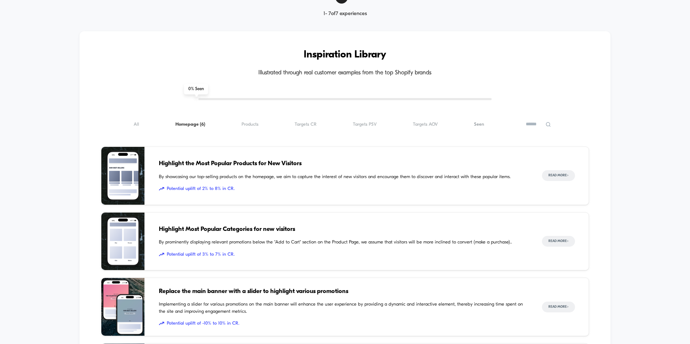
click at [480, 124] on span "Seen ( 6 )" at bounding box center [479, 124] width 10 height 5
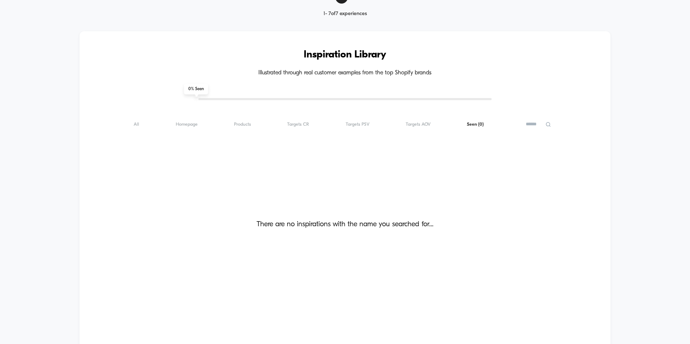
click at [442, 120] on div "All ( 0 ) Homepage ( 0 ) Products ( 0 ) Targets CR ( 0 ) Targets PSV ( 0 ) Targ…" at bounding box center [345, 124] width 488 height 9
click at [419, 122] on span "Targets AOV ( 0 )" at bounding box center [418, 124] width 25 height 5
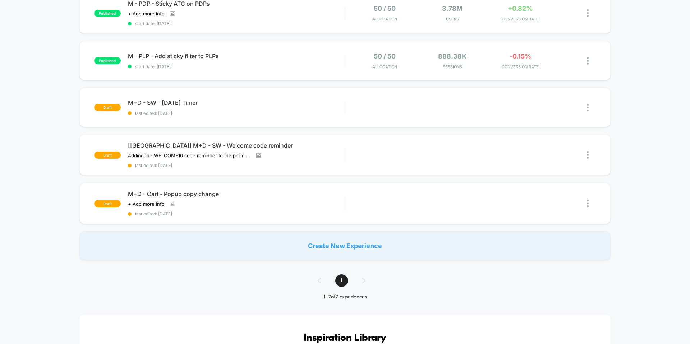
scroll to position [0, 0]
